Goal: Task Accomplishment & Management: Use online tool/utility

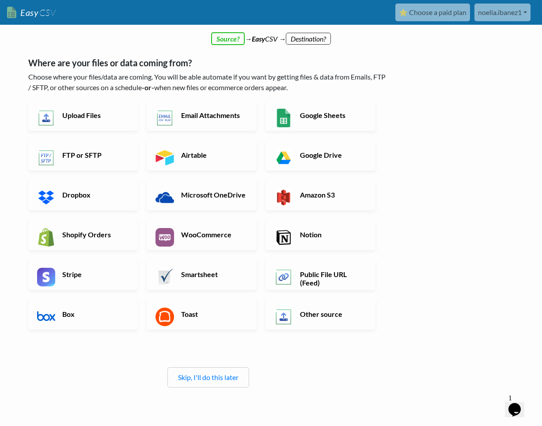
click at [212, 379] on link "Skip, I'll do this later" at bounding box center [208, 377] width 61 height 8
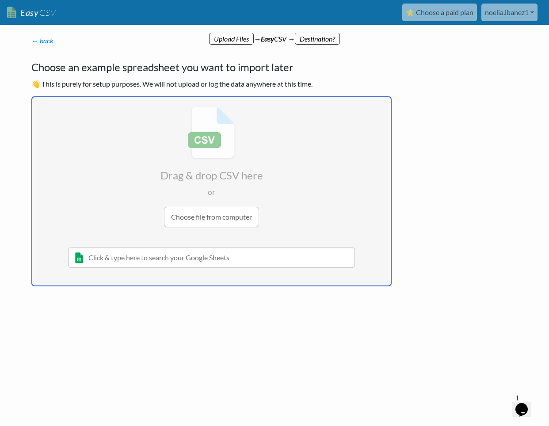
type input "C:\fakepath\LD1_P1_PREMASTER__v15_modified (2).xlsx"
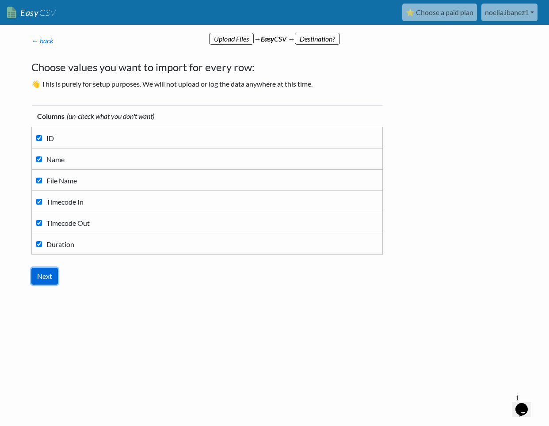
click at [52, 278] on input "Next" at bounding box center [44, 276] width 27 height 17
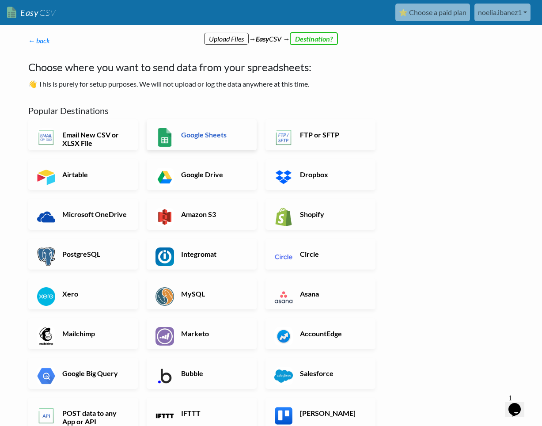
click at [217, 132] on h6 "Google Sheets" at bounding box center [213, 134] width 69 height 8
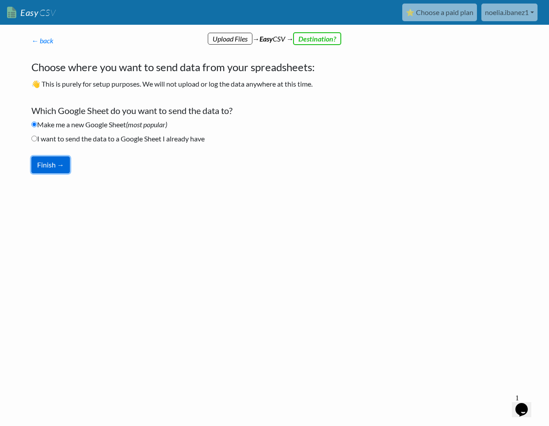
click at [53, 167] on button "Finish →" at bounding box center [50, 164] width 38 height 17
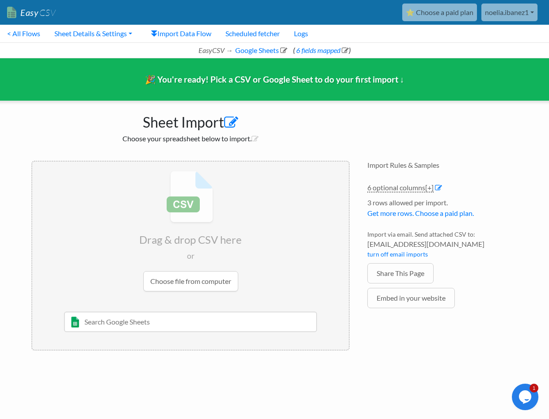
click at [232, 122] on icon at bounding box center [231, 123] width 14 height 14
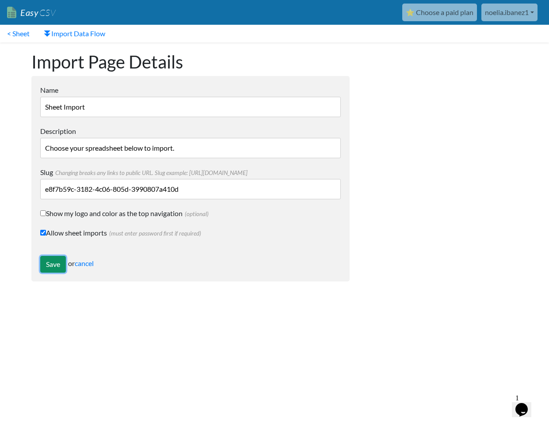
click at [54, 265] on input "Save" at bounding box center [53, 264] width 26 height 17
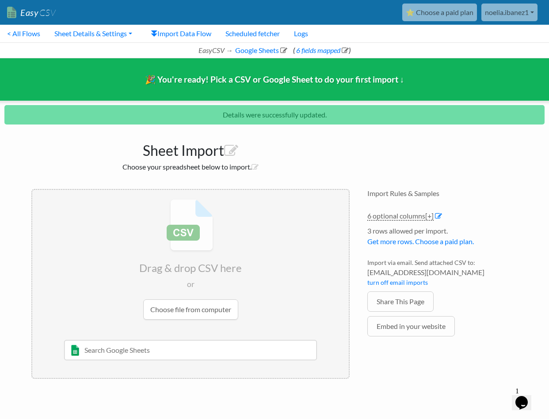
click at [278, 168] on h2 "Choose your spreadsheet below to import." at bounding box center [190, 167] width 318 height 8
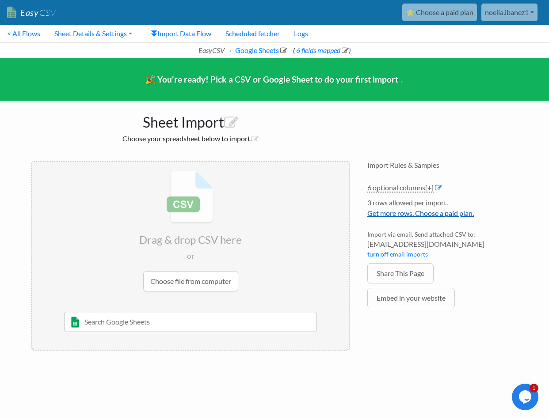
click at [421, 214] on link "Get more rows. Choose a paid plan." at bounding box center [420, 213] width 107 height 8
click at [214, 278] on input "file" at bounding box center [190, 231] width 316 height 139
